Goal: Transaction & Acquisition: Subscribe to service/newsletter

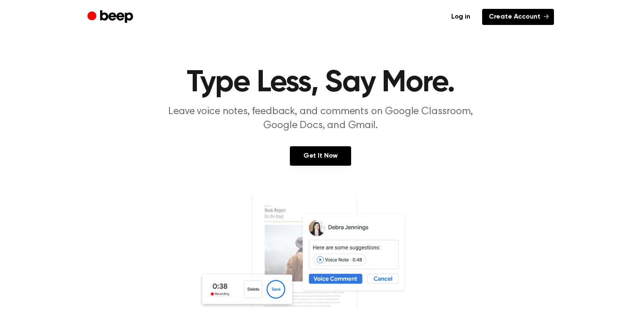
click at [494, 15] on link "Create Account" at bounding box center [518, 17] width 72 height 16
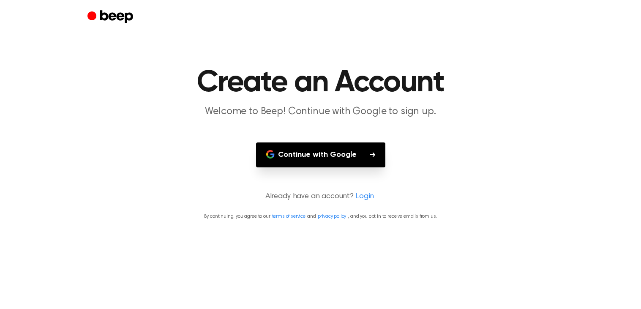
click at [343, 153] on button "Continue with Google" at bounding box center [320, 154] width 129 height 25
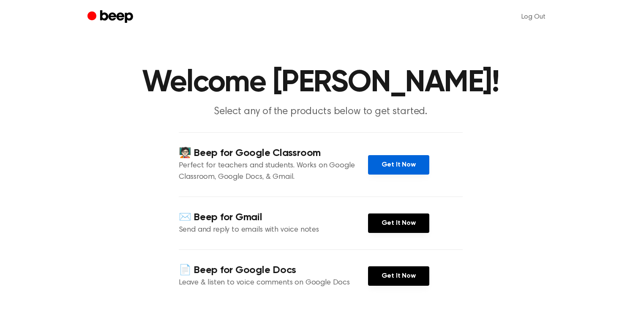
click at [381, 158] on link "Get It Now" at bounding box center [398, 164] width 61 height 19
